Goal: Information Seeking & Learning: Find specific page/section

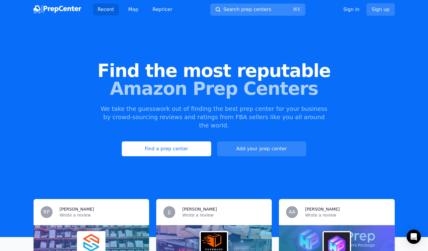
click at [234, 8] on span "Search prep centers" at bounding box center [248, 9] width 48 height 7
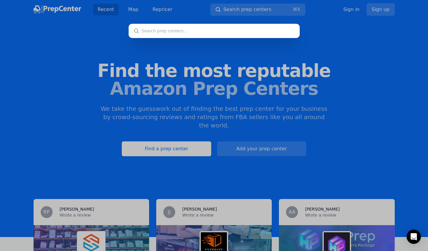
click at [153, 32] on input "text" at bounding box center [214, 31] width 171 height 14
type input "[STREET_ADDRESS]"
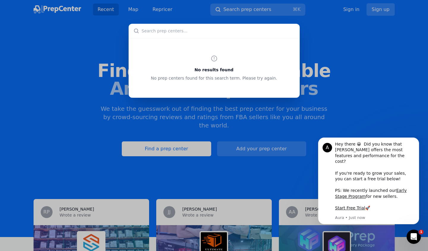
click at [356, 58] on div "No results found No prep centers found for this search term. Please try again." at bounding box center [214, 125] width 428 height 251
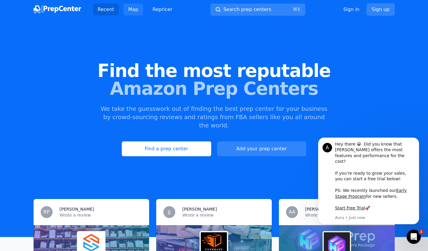
click at [135, 9] on link "Map" at bounding box center [134, 10] width 20 height 12
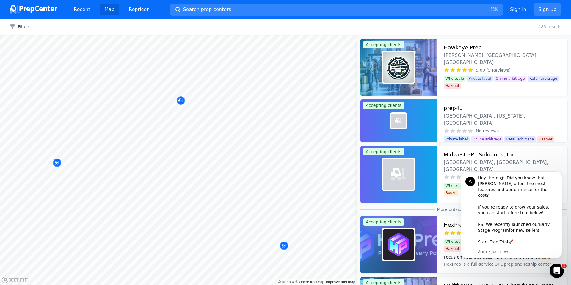
click at [183, 138] on body "Recent Map Repricer Search prep centers ⌘ K Open main menu Sign in Sign up Filt…" at bounding box center [285, 142] width 571 height 285
